Goal: Register for event/course

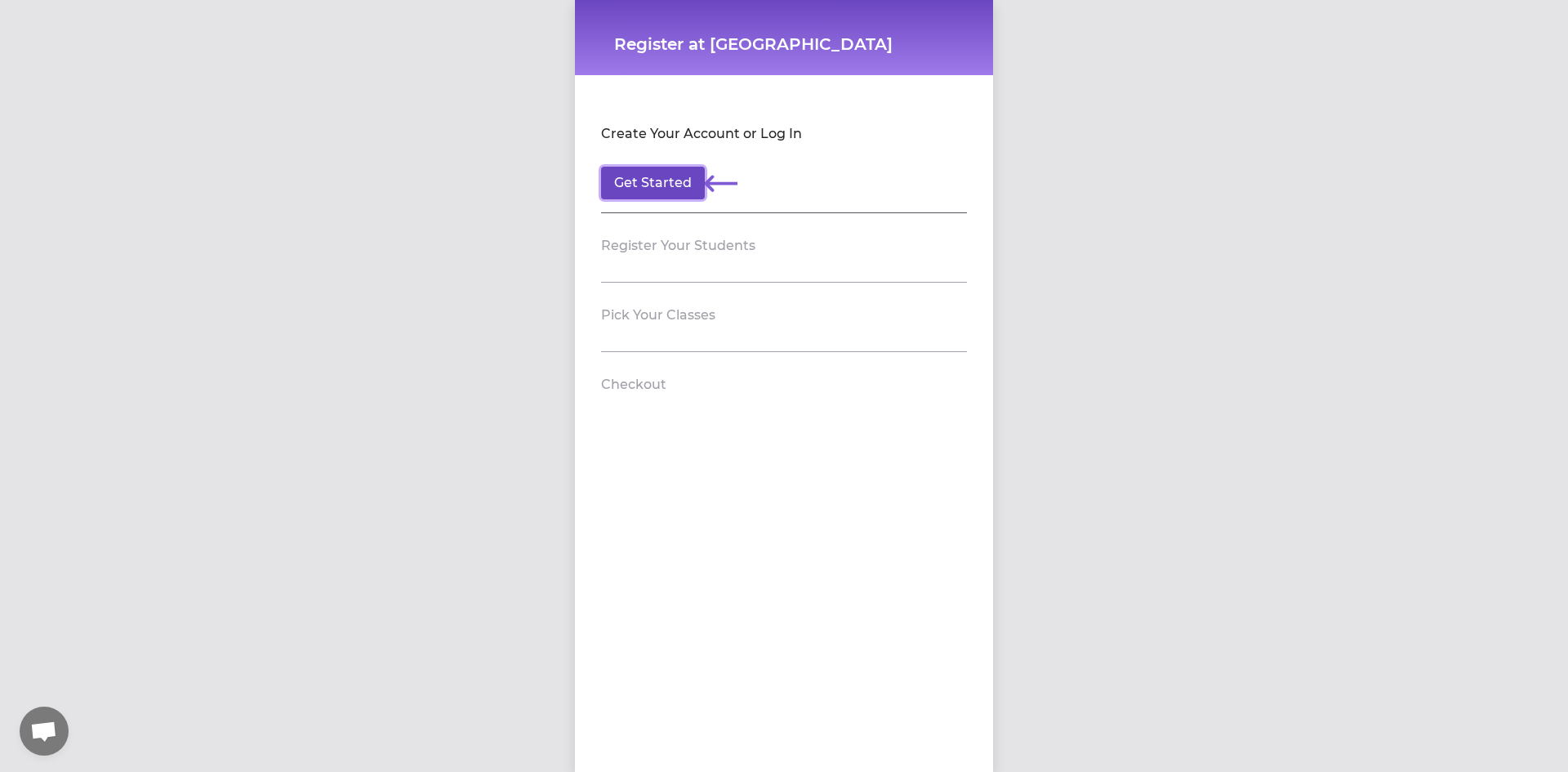
click at [646, 184] on button "Get Started" at bounding box center [653, 182] width 104 height 32
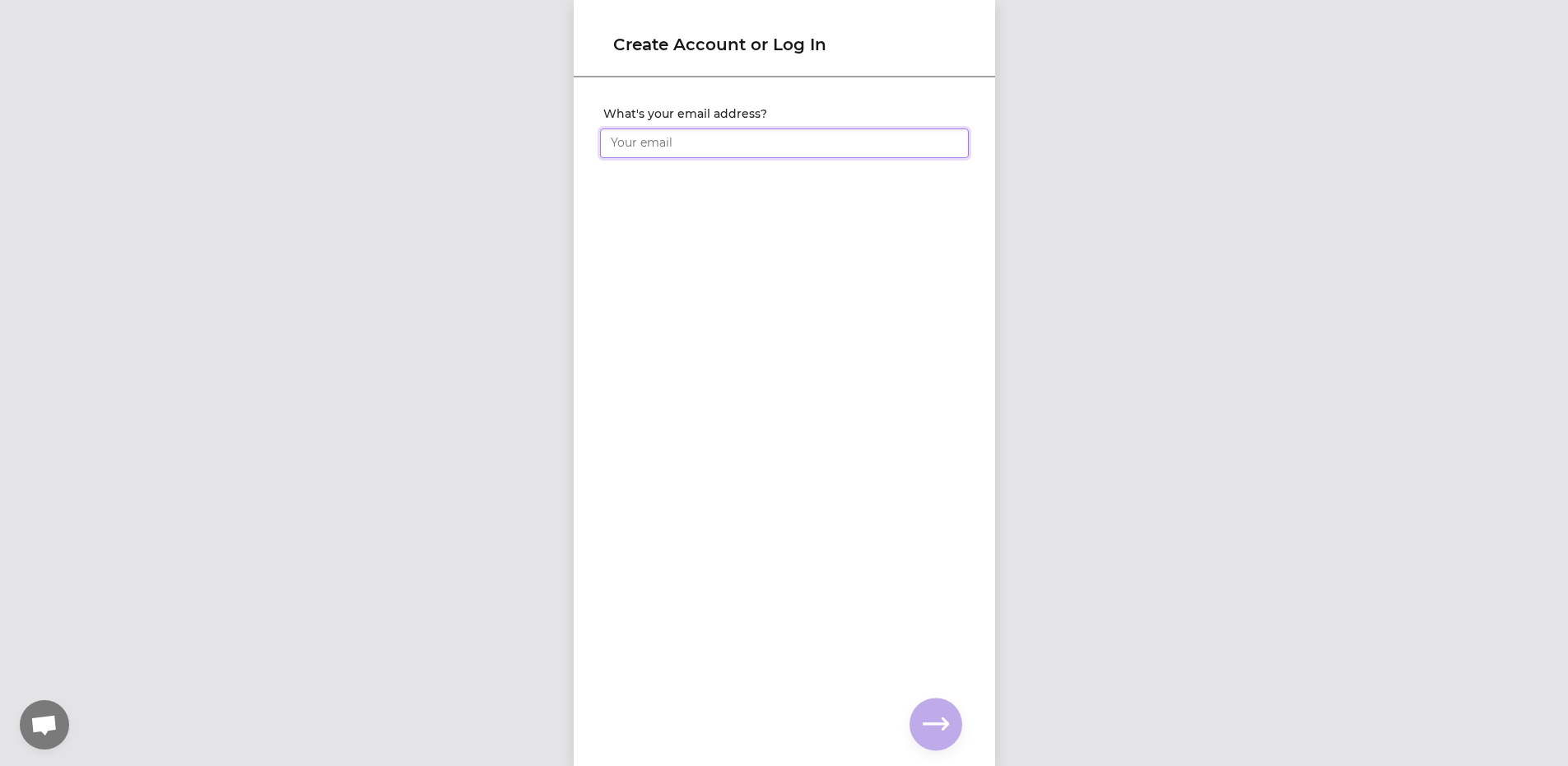
click at [751, 147] on input "What's your email address?" at bounding box center [784, 143] width 369 height 30
type input "matusa.yonthue@gmail.com"
click at [710, 290] on div at bounding box center [784, 295] width 369 height 13
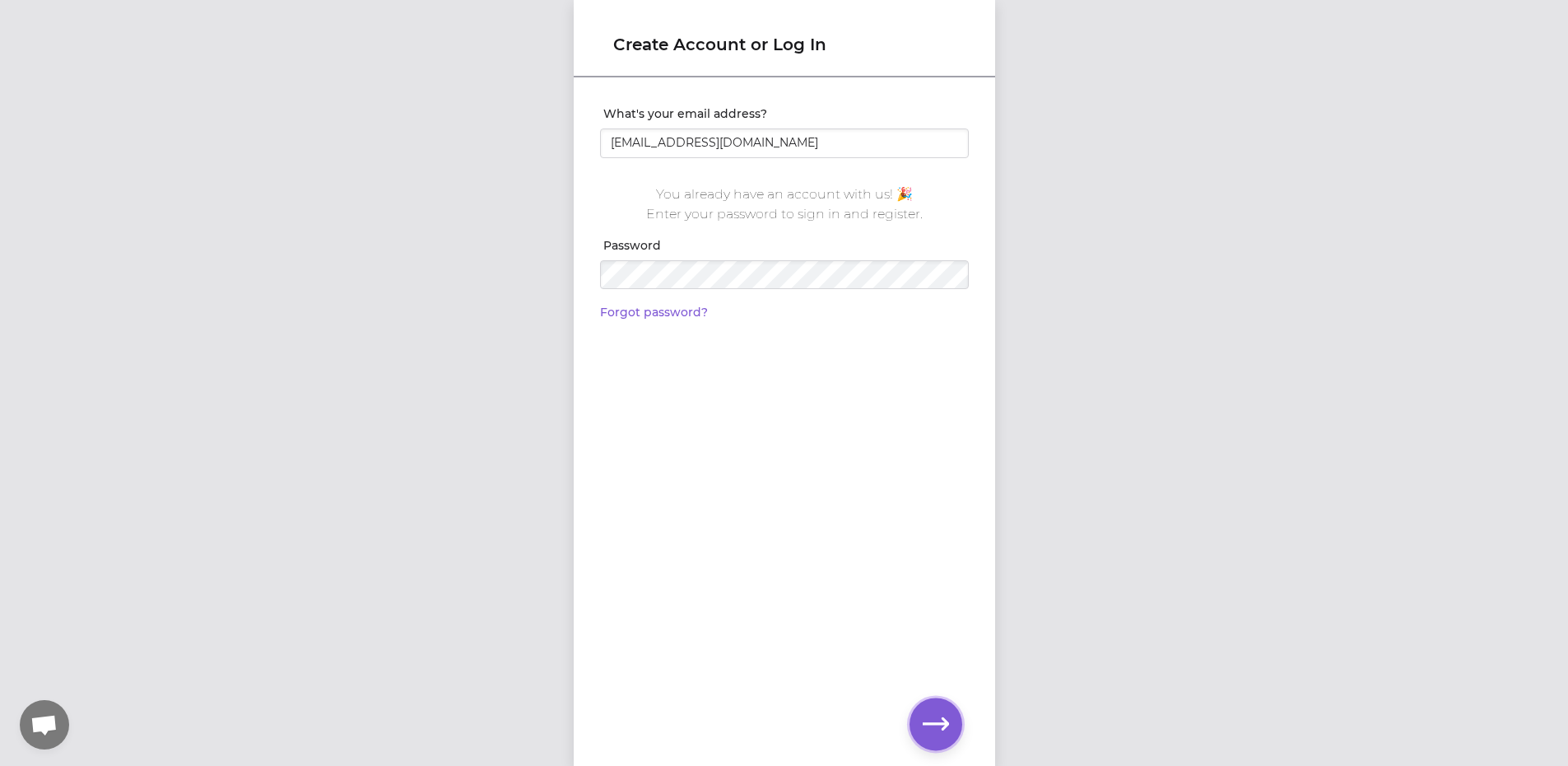
click at [948, 716] on icon "button" at bounding box center [936, 724] width 26 height 26
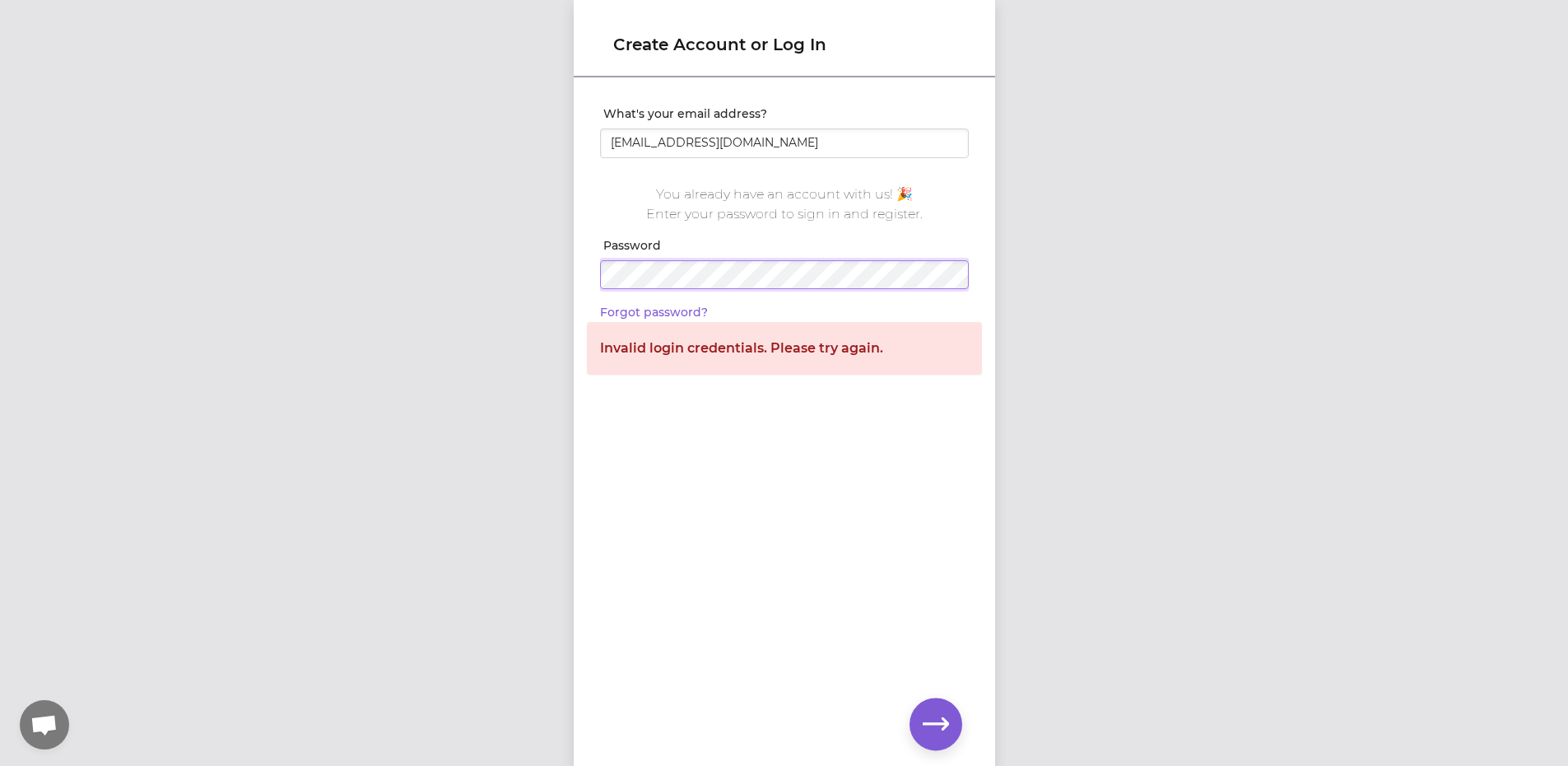
click at [475, 256] on div "Create Account or Log In What's your email address? matusa.yonthue@gmail.com Yo…" at bounding box center [784, 383] width 1568 height 766
click at [929, 720] on icon "button" at bounding box center [936, 724] width 26 height 26
click at [529, 251] on div "Create Account or Log In What's your email address? matusa.yonthue@gmail.com Yo…" at bounding box center [784, 383] width 1568 height 766
click at [667, 310] on link "Forgot password?" at bounding box center [654, 312] width 108 height 15
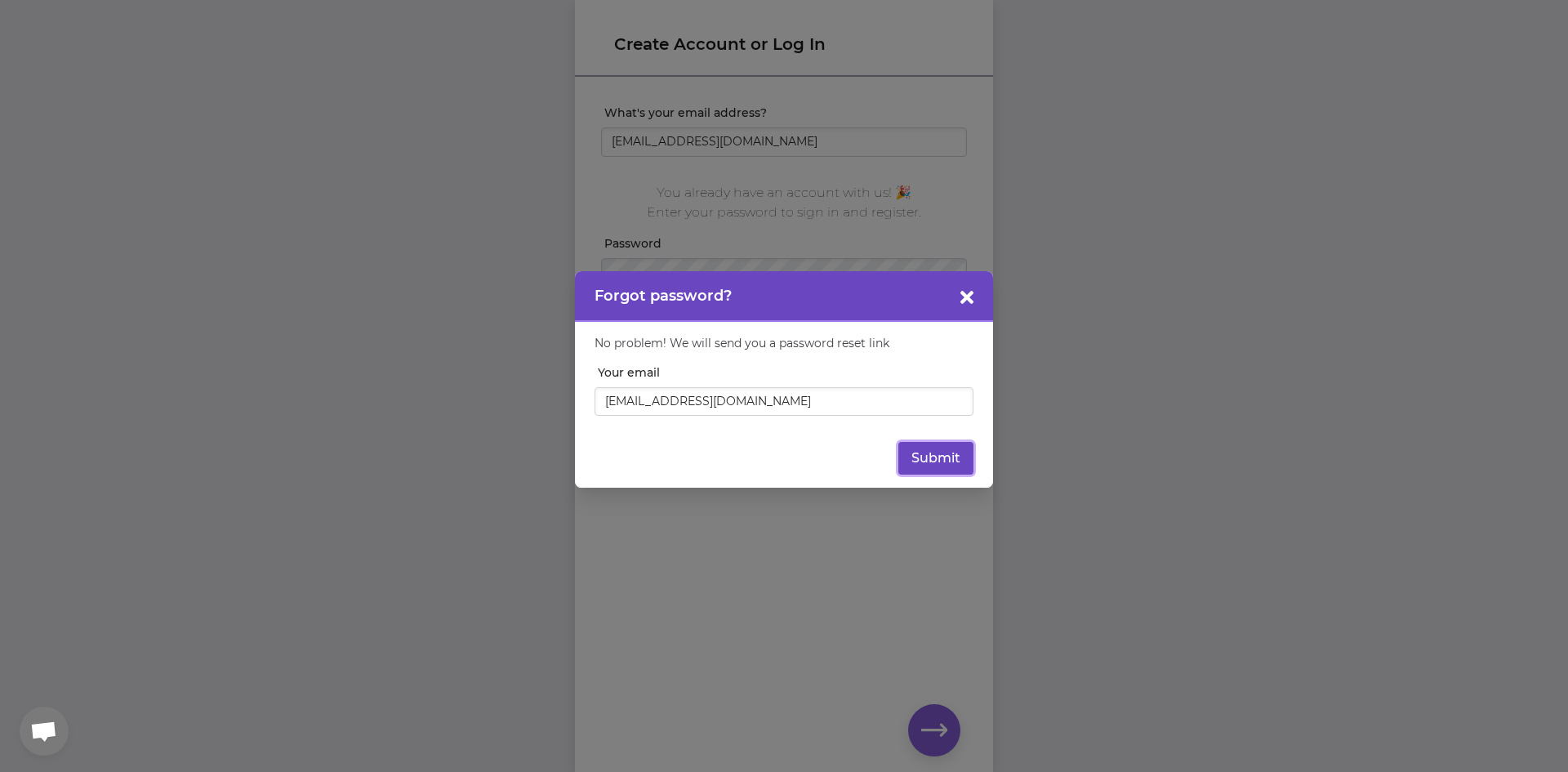
click at [933, 457] on button "Submit" at bounding box center [936, 457] width 75 height 32
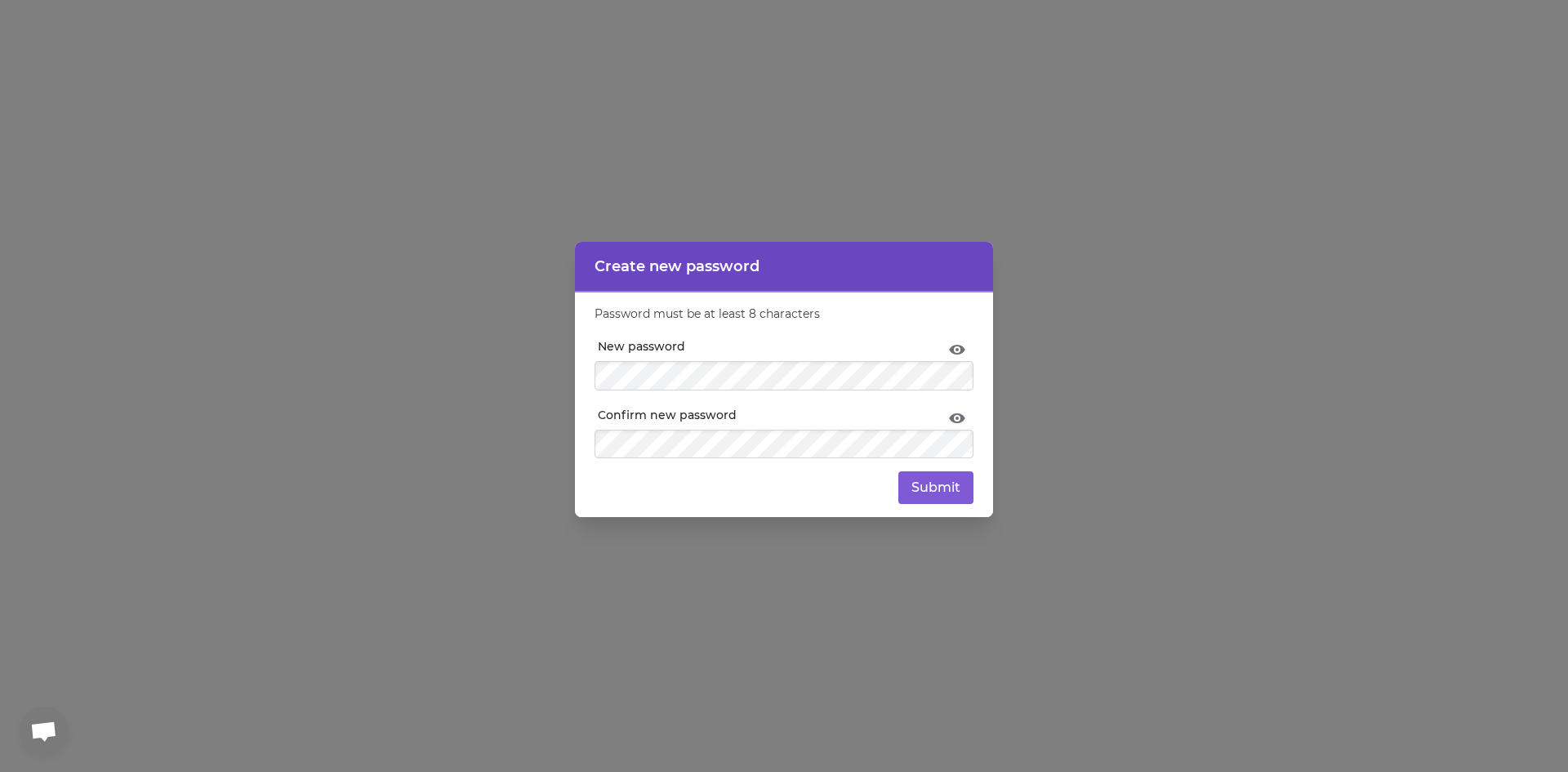
click at [808, 393] on div at bounding box center [784, 396] width 379 height 13
click at [927, 484] on button "Submit" at bounding box center [936, 487] width 75 height 32
click at [536, 360] on div "Create new password Password must be at least 8 characters New password Confirm…" at bounding box center [784, 386] width 1568 height 772
click at [937, 491] on button "Submit" at bounding box center [936, 487] width 75 height 32
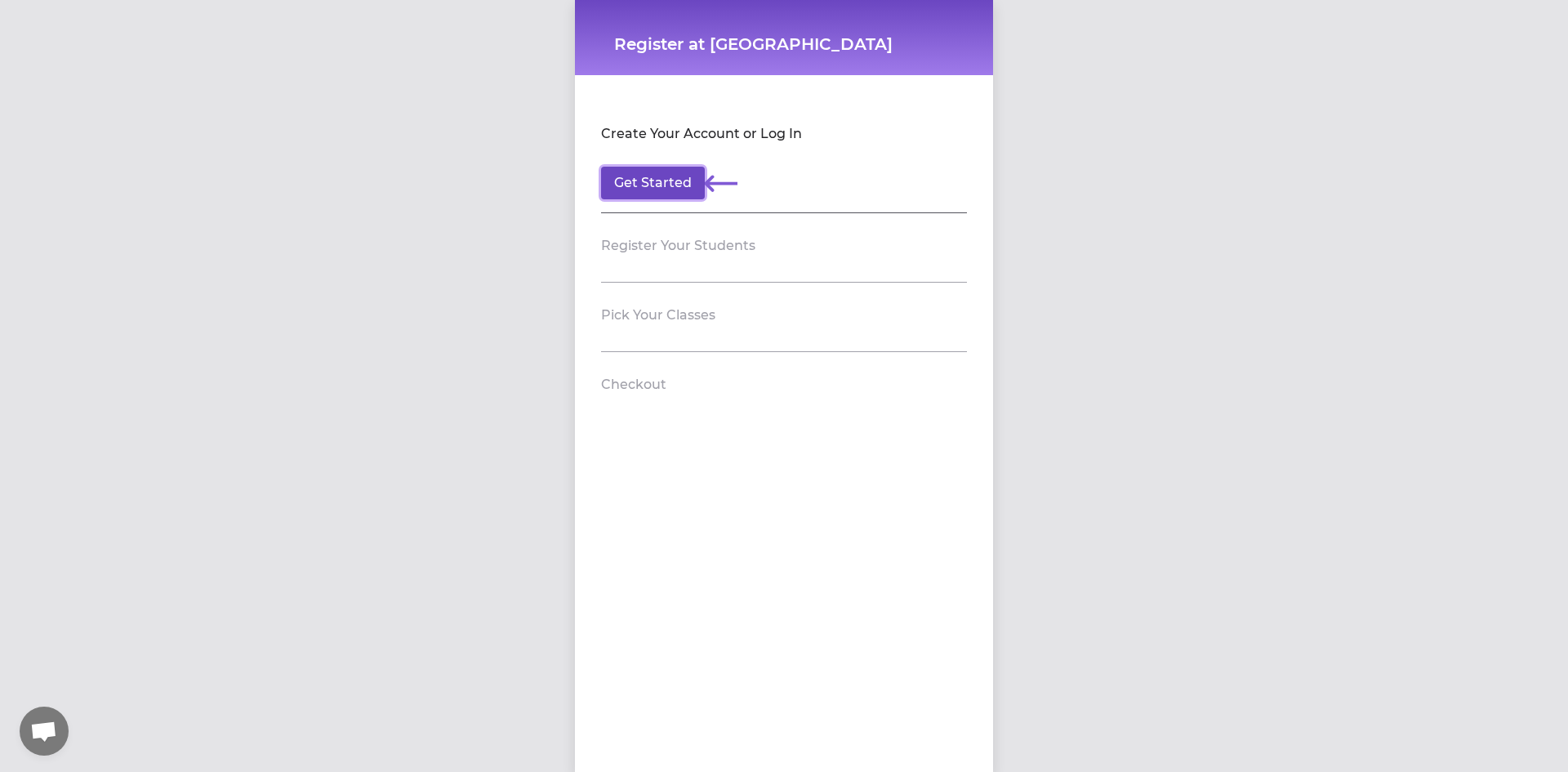
click at [657, 180] on button "Get Started" at bounding box center [653, 182] width 104 height 32
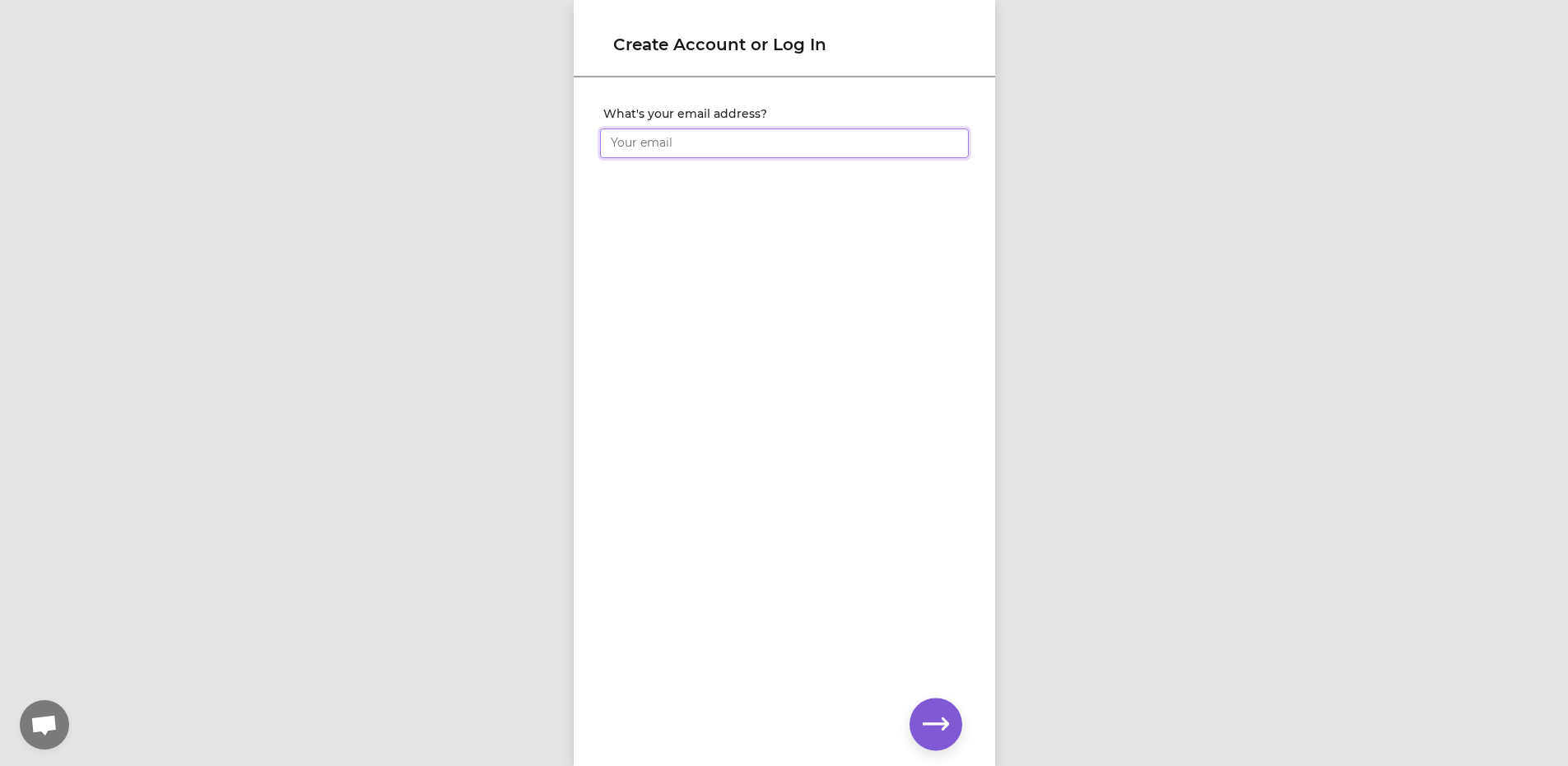
click at [714, 138] on input "What's your email address?" at bounding box center [784, 143] width 369 height 30
click at [659, 132] on input "What's your email address?" at bounding box center [784, 143] width 369 height 30
click at [660, 138] on input "What's your email address?" at bounding box center [784, 143] width 369 height 30
type input "matusa.yonthue@gmail.com"
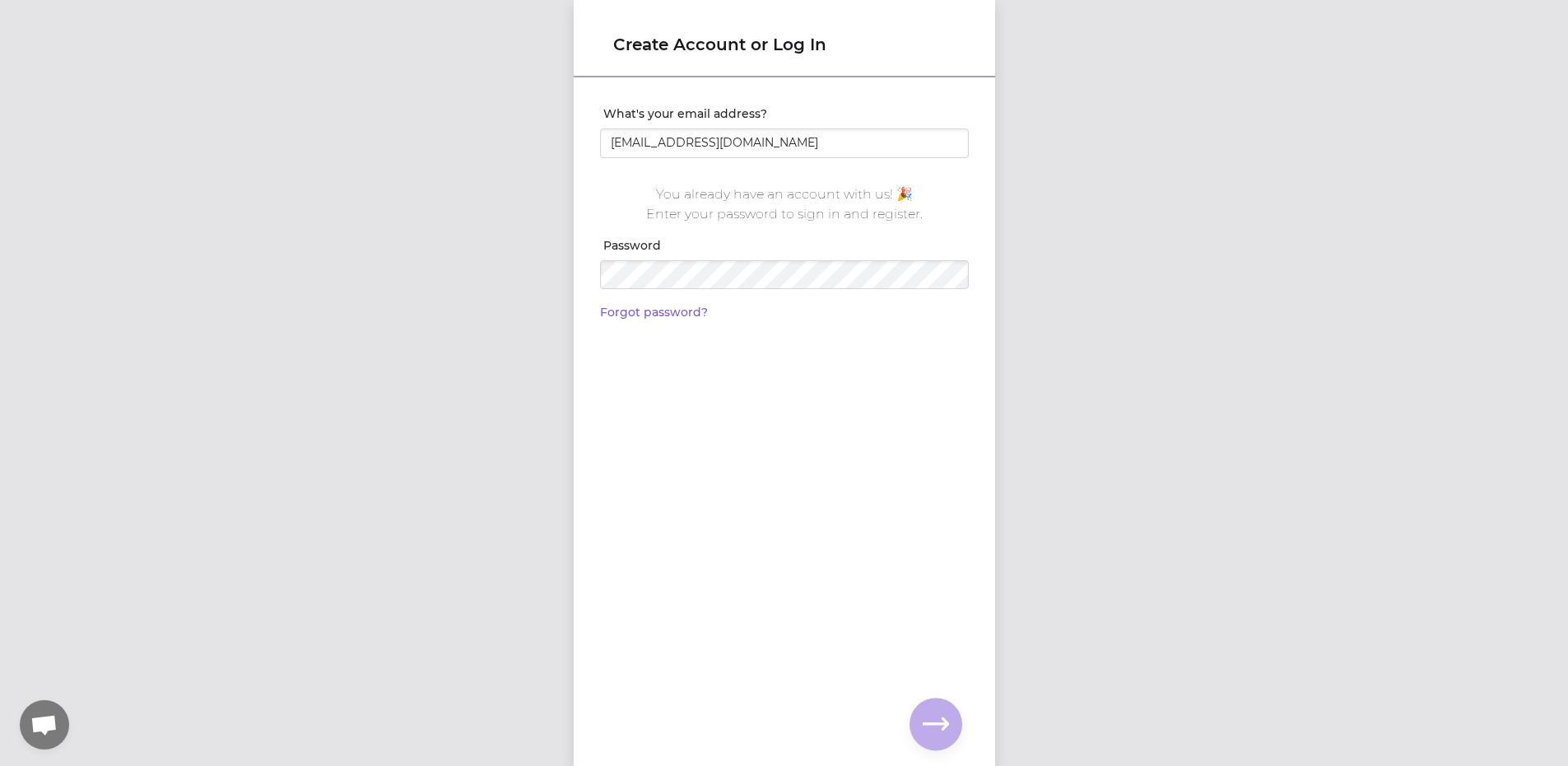
drag, startPoint x: 809, startPoint y: 407, endPoint x: 841, endPoint y: 505, distance: 103.1
click at [834, 448] on div "What's your email address? matusa.yonthue@gmail.com You already have an account…" at bounding box center [784, 394] width 422 height 632
click at [902, 728] on div "Create Account or Log In What's your email address? matusa.yonthue@gmail.com Yo…" at bounding box center [784, 383] width 422 height 766
click at [518, 270] on div "Create Account or Log In What's your email address? matusa.yonthue@gmail.com Yo…" at bounding box center [784, 383] width 1568 height 766
click at [944, 719] on icon "button" at bounding box center [936, 723] width 26 height 12
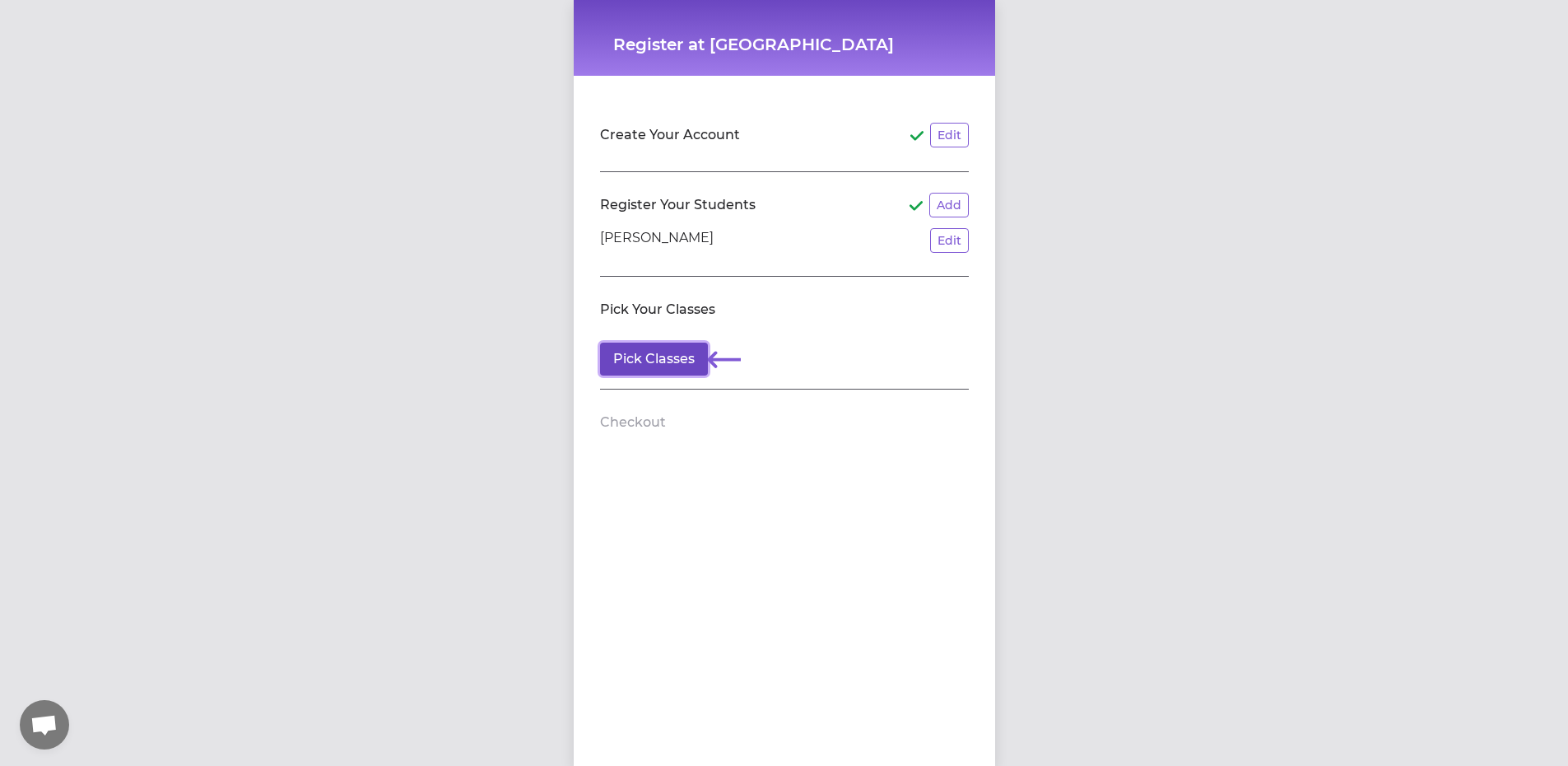
click at [662, 368] on button "Pick Classes" at bounding box center [654, 358] width 108 height 33
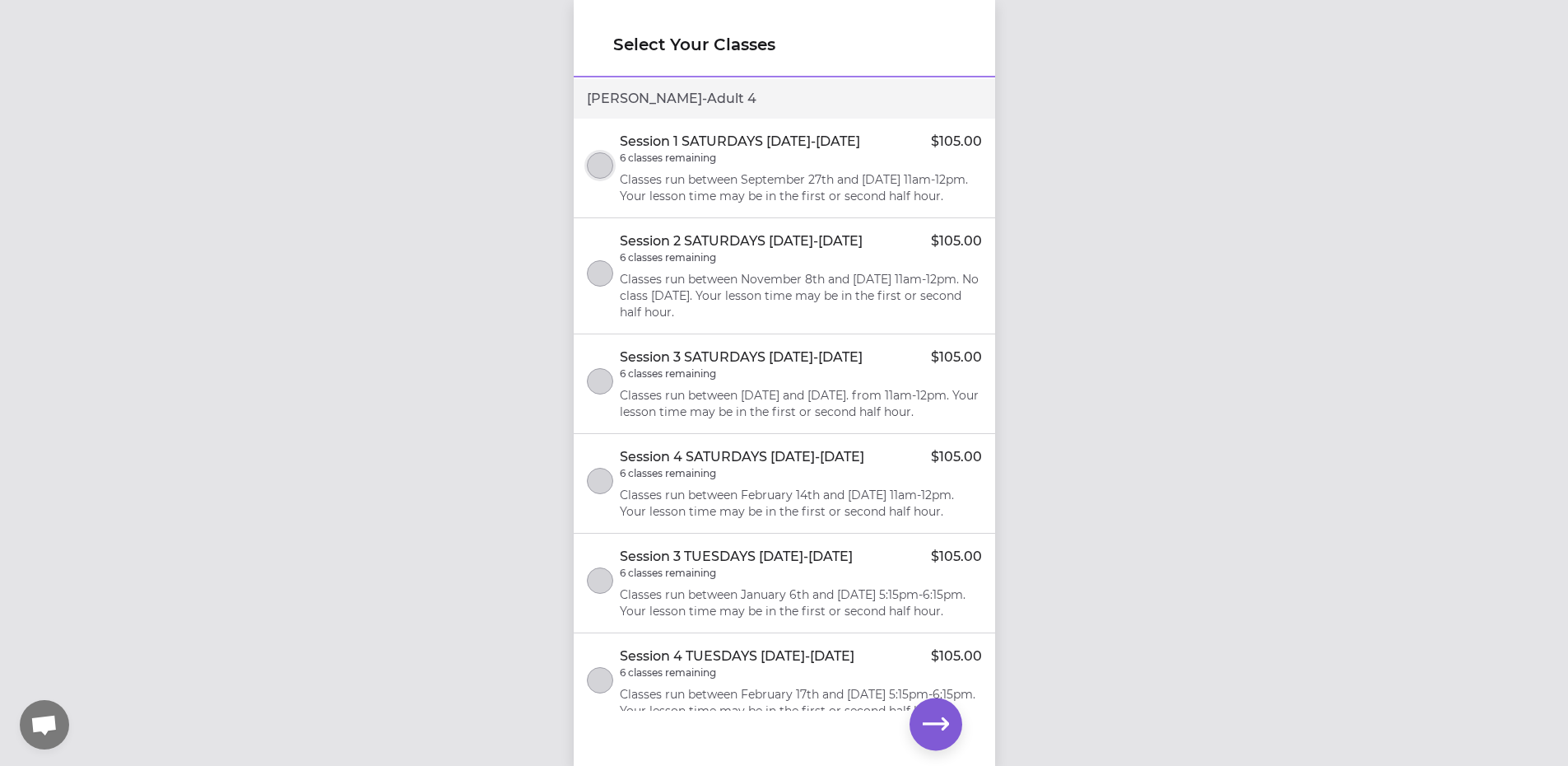
click at [610, 177] on button "select class" at bounding box center [600, 165] width 26 height 26
click at [952, 723] on button "button" at bounding box center [936, 724] width 53 height 53
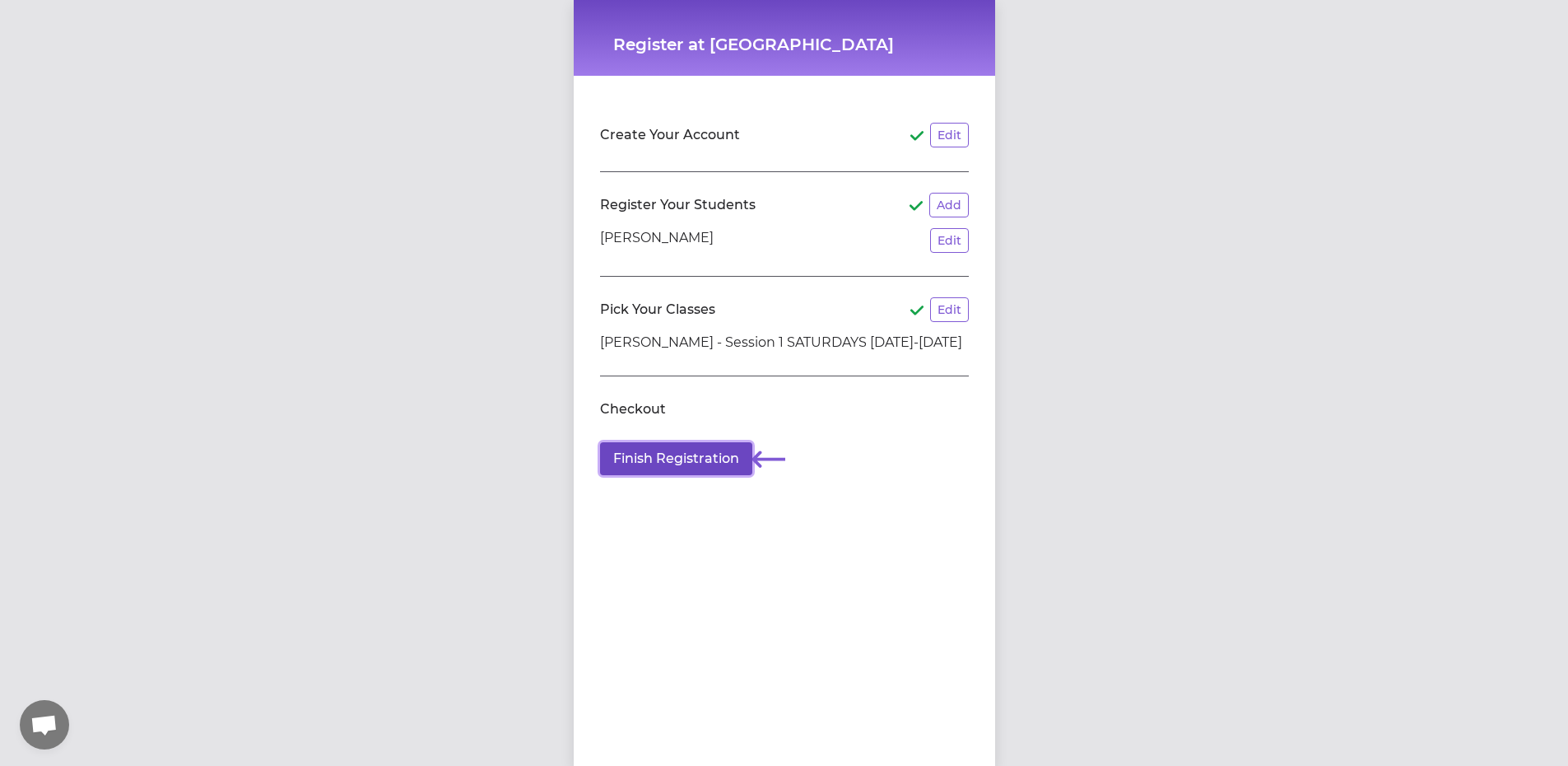
click at [696, 454] on button "Finish Registration" at bounding box center [676, 458] width 152 height 33
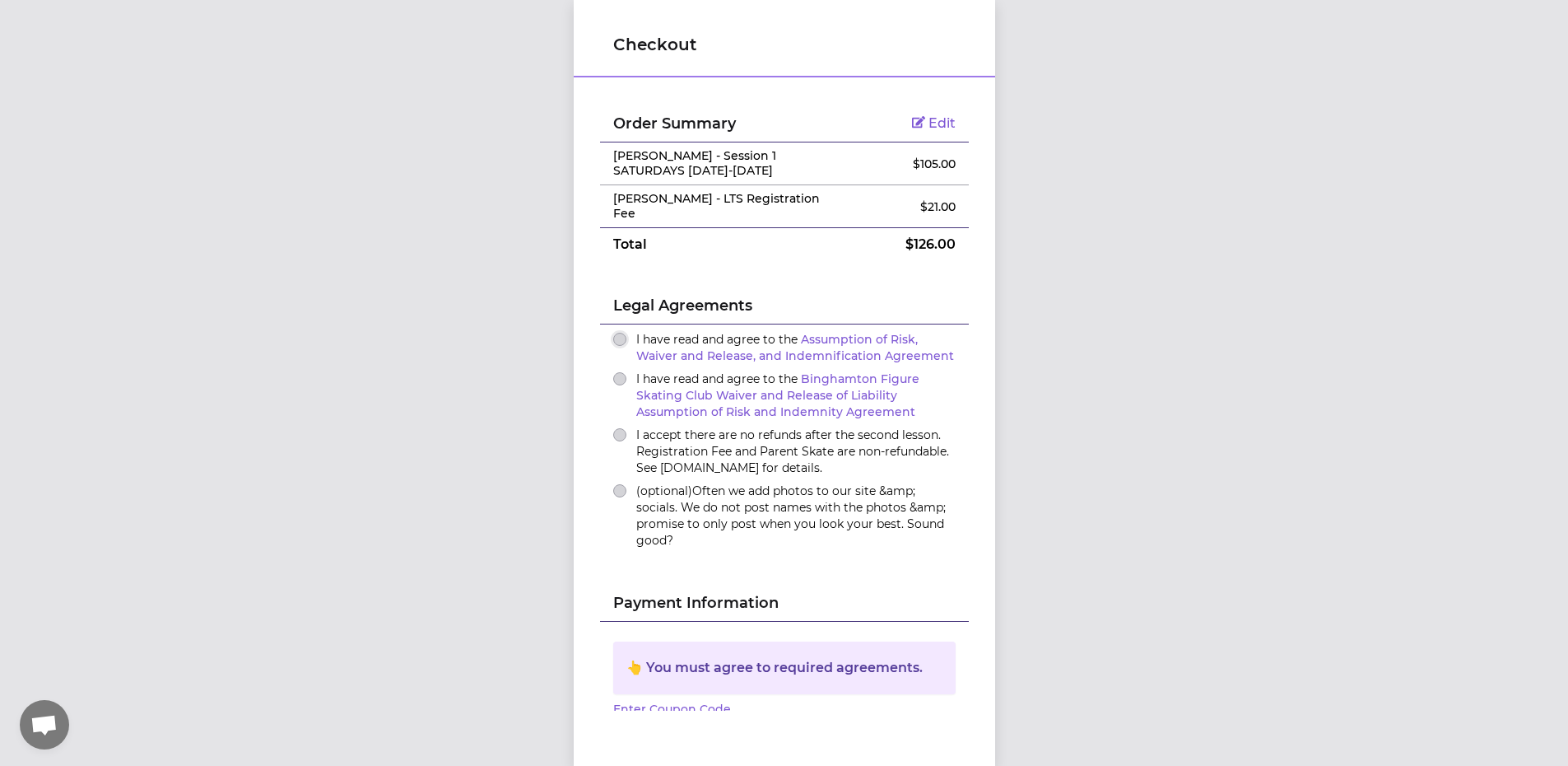
click at [613, 339] on button "I have read and agree to the Assumption of Risk, Waiver and Release, and Indemn…" at bounding box center [619, 339] width 13 height 13
click at [619, 375] on button "I have read and agree to the Binghamton Figure Skating Club Waiver and Release …" at bounding box center [619, 379] width 13 height 13
click at [619, 437] on button "I accept there are no refunds after the second lesson. Registration Fee and Par…" at bounding box center [619, 434] width 13 height 13
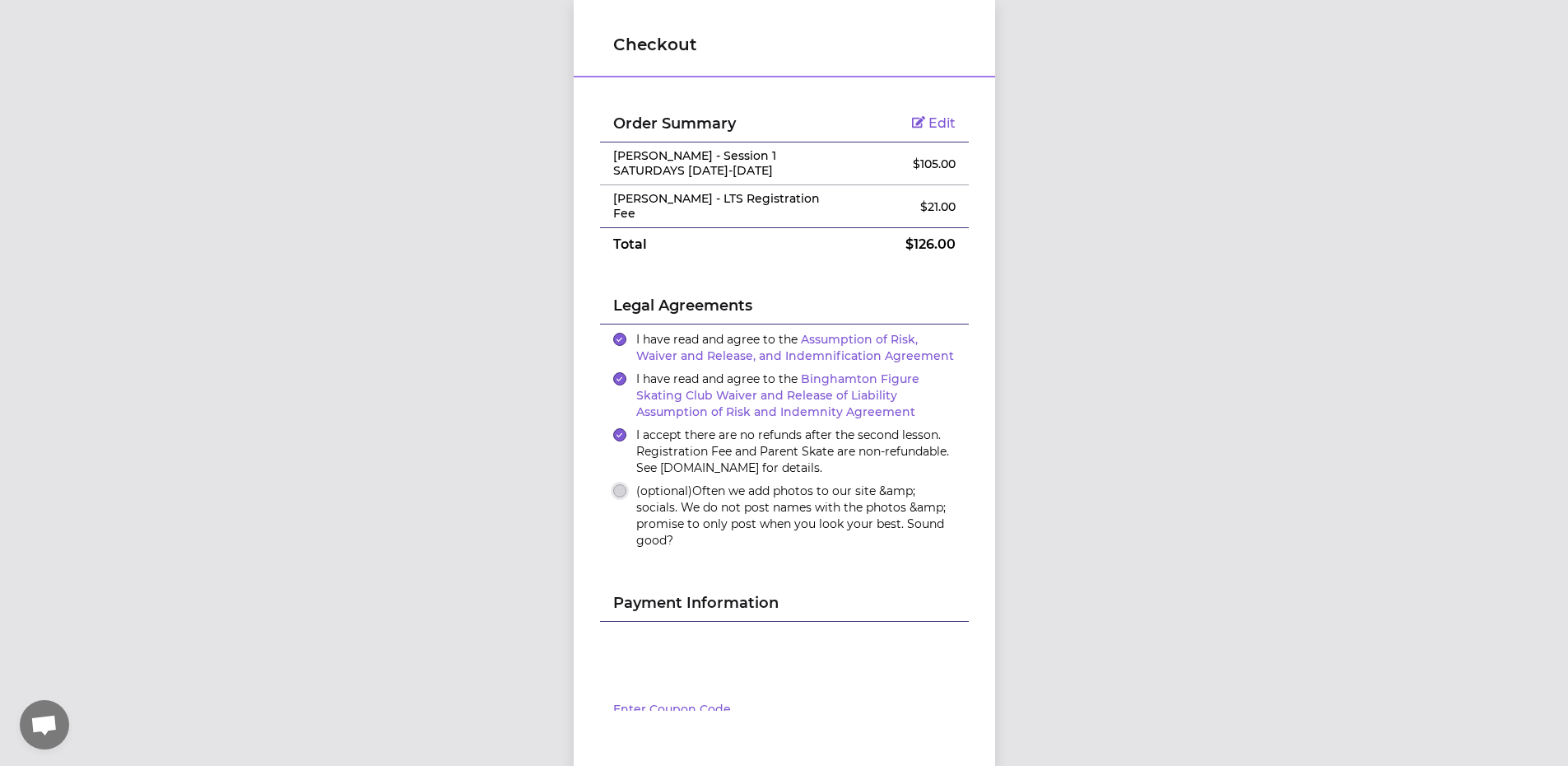
click at [613, 492] on button "(optional) Often we add photos to our site &amp; socials. We do not post names …" at bounding box center [619, 490] width 13 height 13
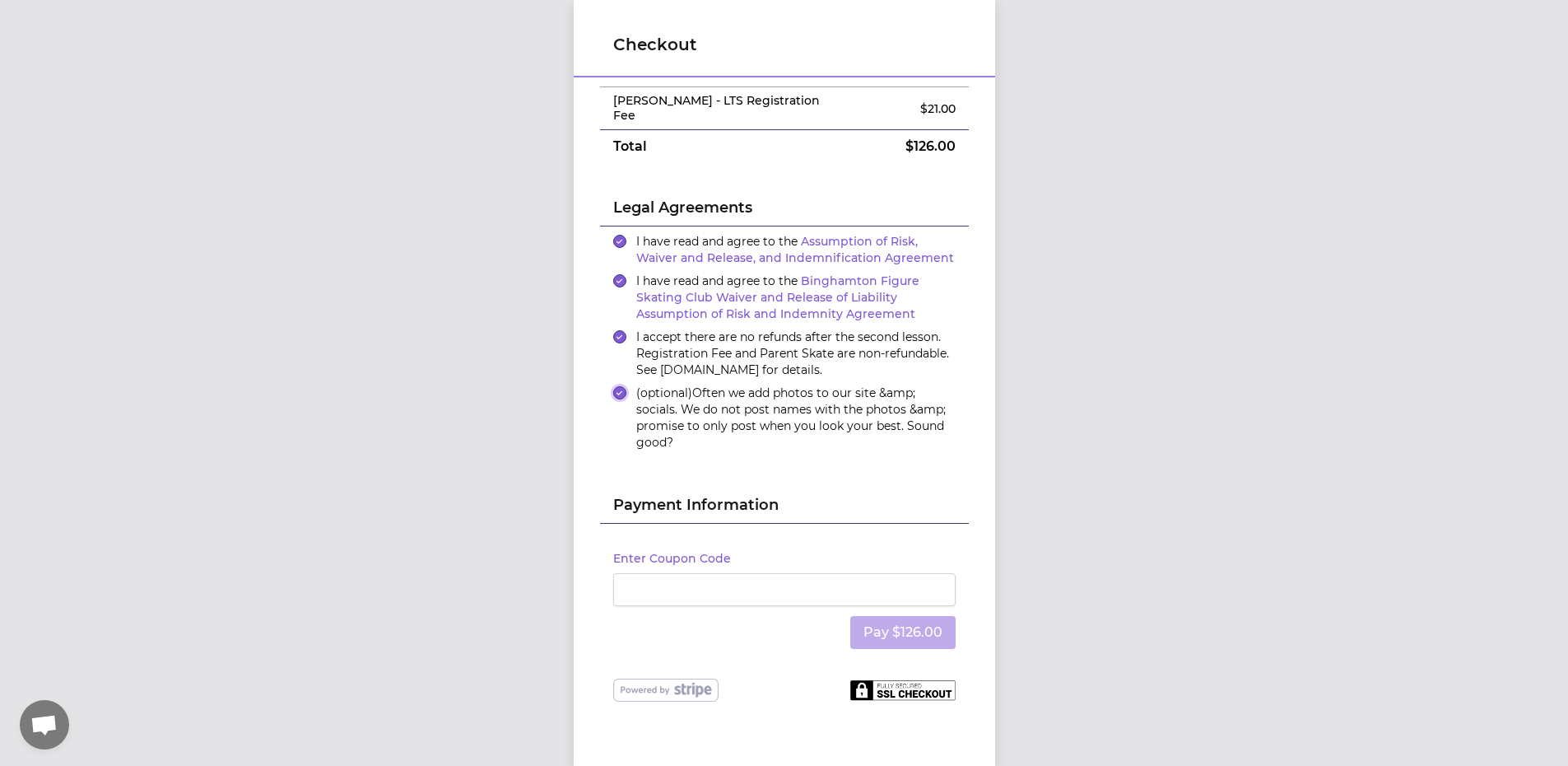
scroll to position [102, 0]
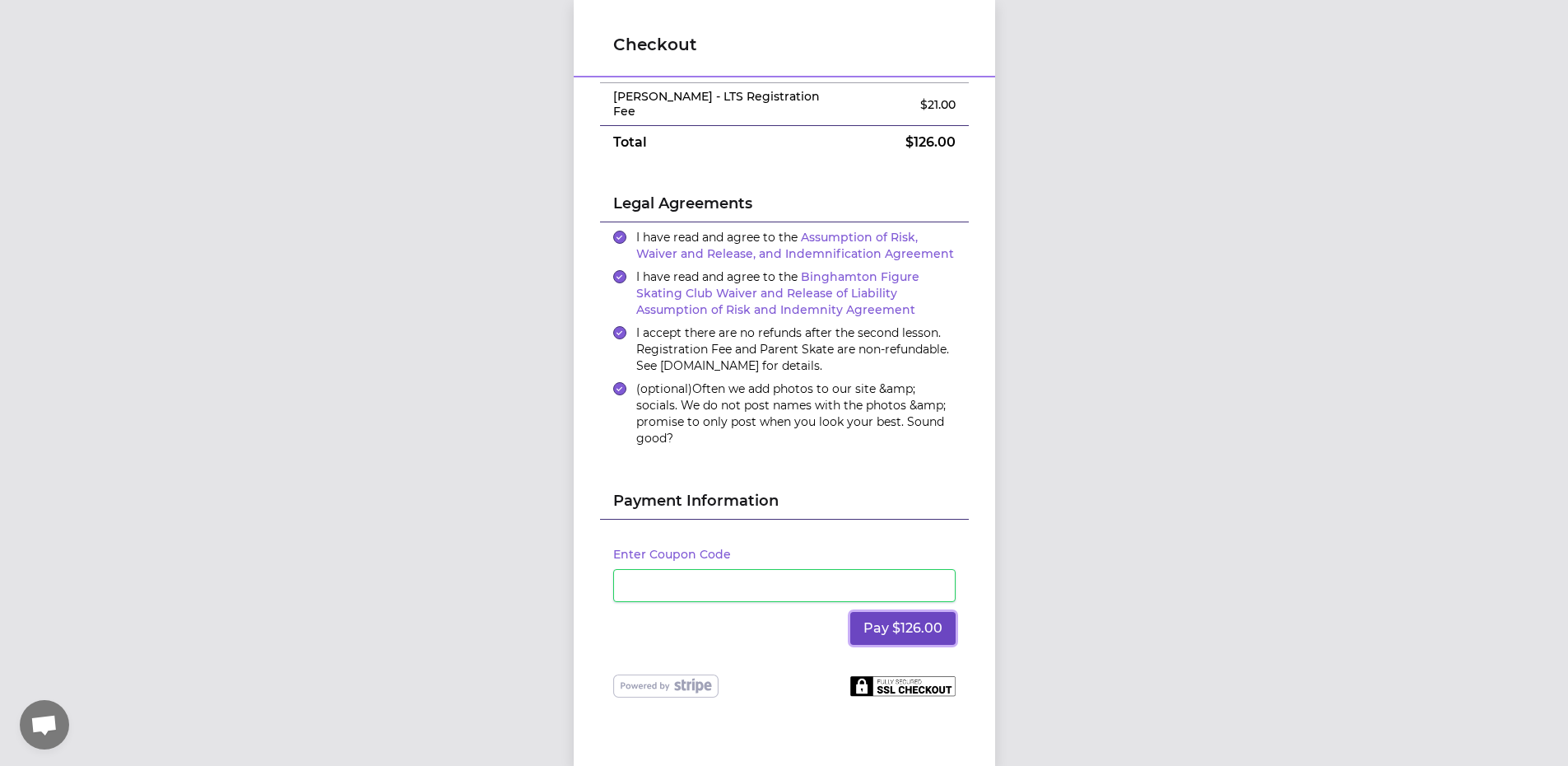
click at [871, 621] on button "Pay $126.00" at bounding box center [903, 627] width 105 height 33
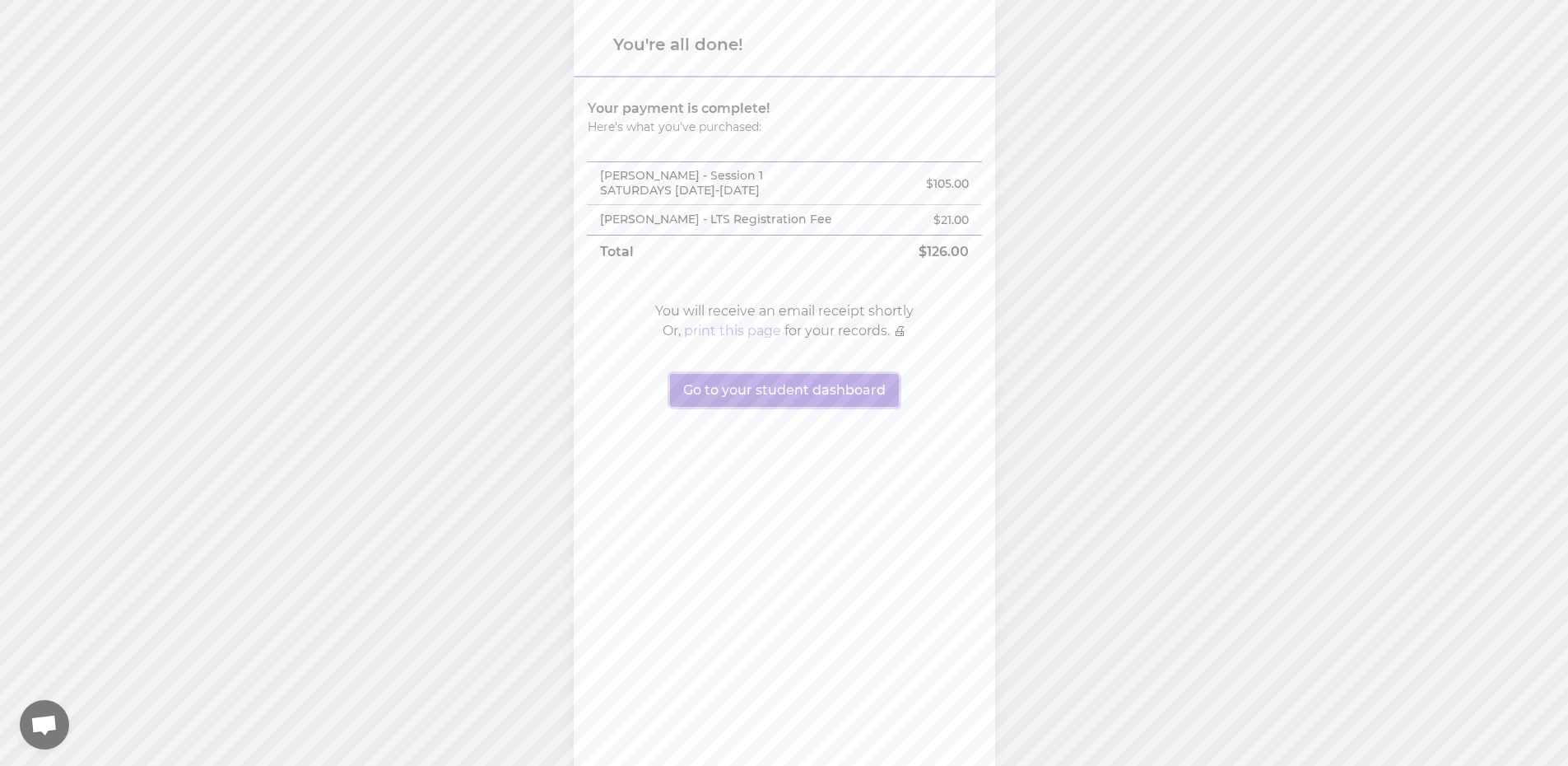
click at [839, 400] on button "Go to your student dashboard" at bounding box center [784, 389] width 229 height 33
